Goal: Task Accomplishment & Management: Use online tool/utility

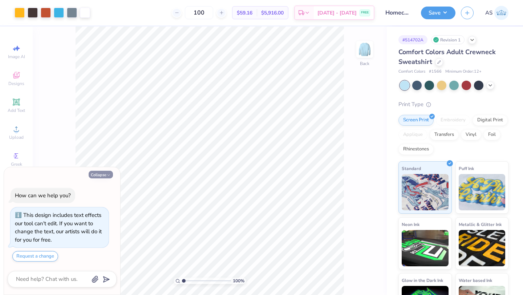
click at [100, 174] on button "Collapse" at bounding box center [101, 175] width 24 height 8
type textarea "x"
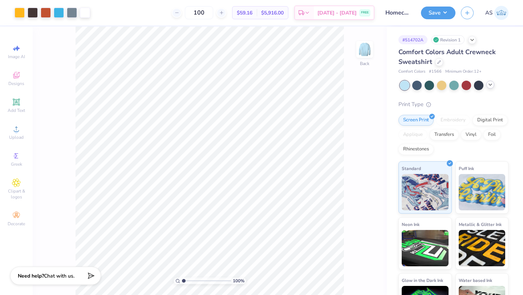
click at [489, 85] on icon at bounding box center [491, 85] width 6 height 6
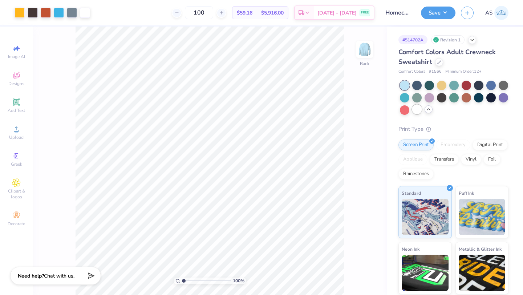
click at [422, 108] on div at bounding box center [416, 109] width 9 height 9
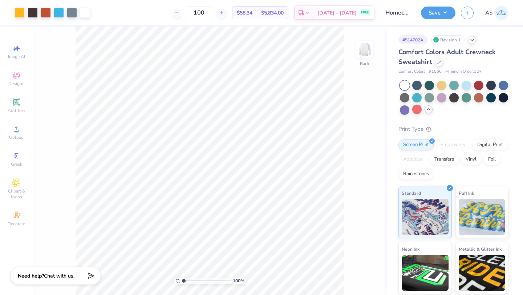
click at [458, 41] on div "Revision 1" at bounding box center [447, 39] width 33 height 9
click at [472, 39] on polyline at bounding box center [472, 39] width 3 height 1
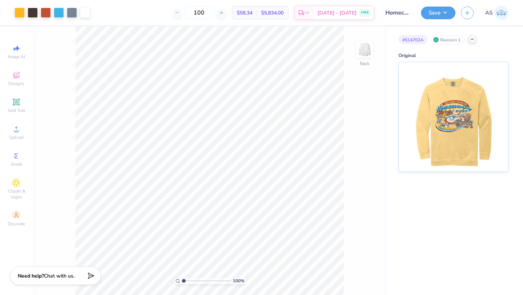
click at [472, 39] on icon at bounding box center [473, 39] width 6 height 6
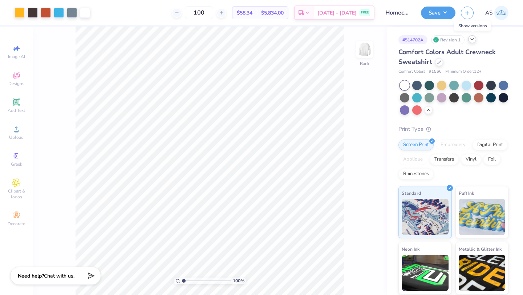
click at [472, 39] on polyline at bounding box center [472, 39] width 3 height 1
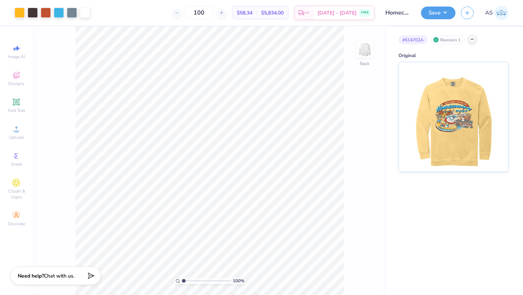
click at [473, 39] on polyline at bounding box center [472, 39] width 3 height 1
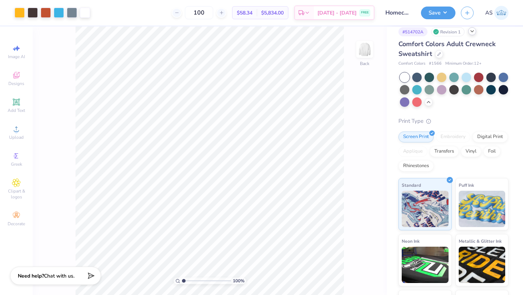
scroll to position [7, 0]
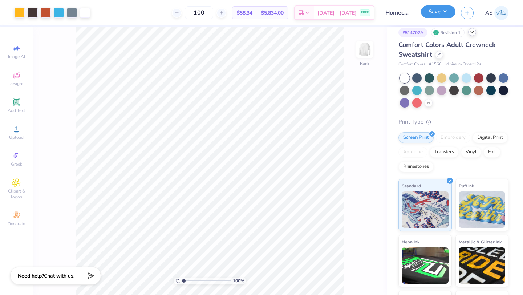
click at [444, 13] on button "Save" at bounding box center [438, 11] width 35 height 13
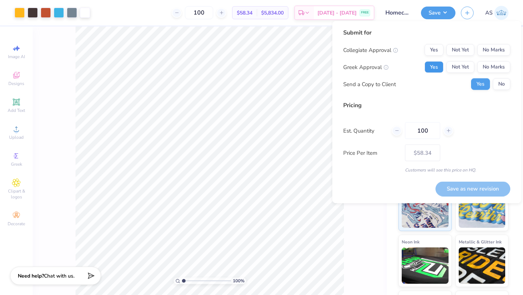
click at [435, 67] on button "Yes" at bounding box center [434, 67] width 19 height 12
click at [501, 51] on button "No Marks" at bounding box center [493, 50] width 33 height 12
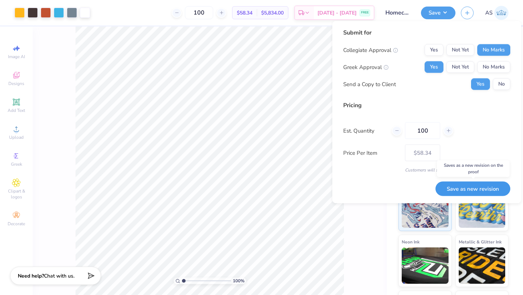
click at [468, 190] on button "Save as new revision" at bounding box center [473, 188] width 75 height 15
type input "$58.34"
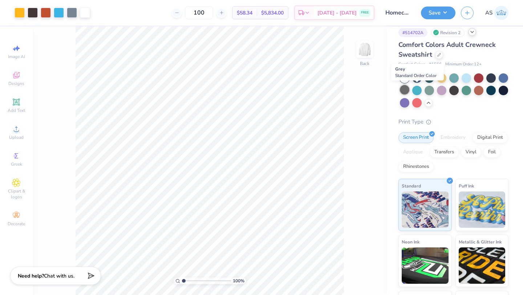
click at [410, 89] on div at bounding box center [404, 89] width 9 height 9
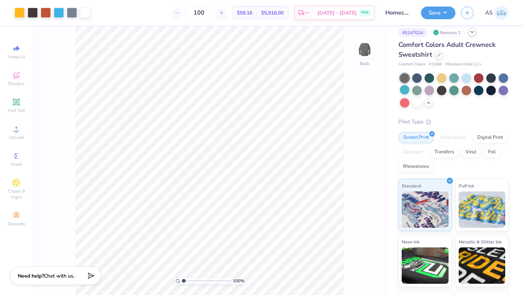
click at [454, 106] on div at bounding box center [454, 90] width 109 height 34
